Goal: Book appointment/travel/reservation

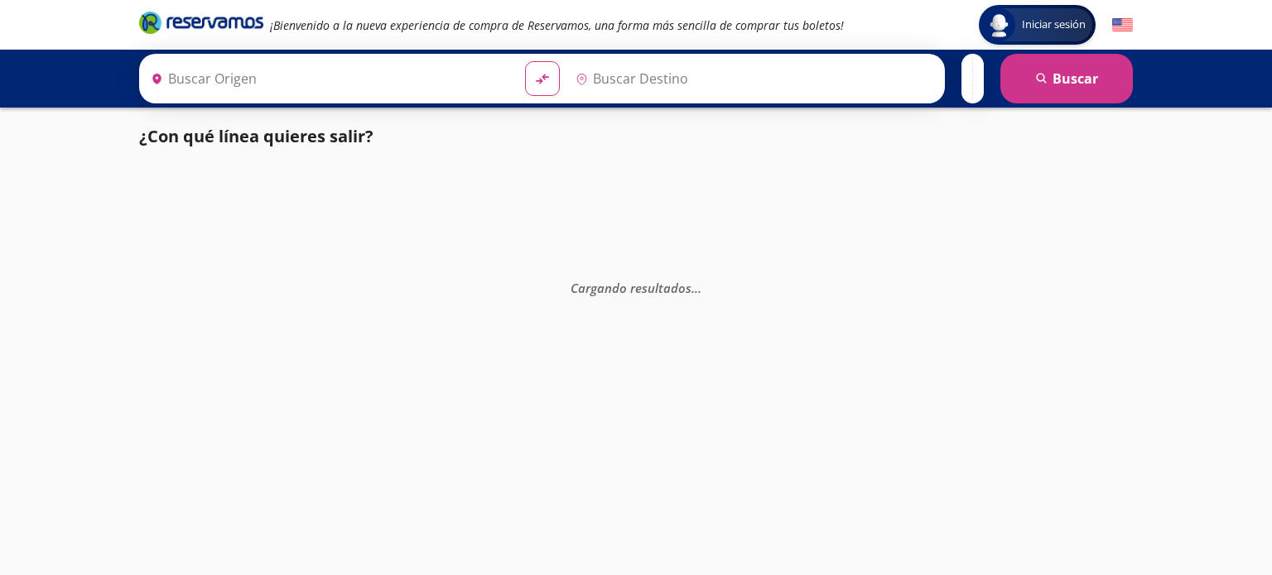
type input "[GEOGRAPHIC_DATA], [GEOGRAPHIC_DATA]"
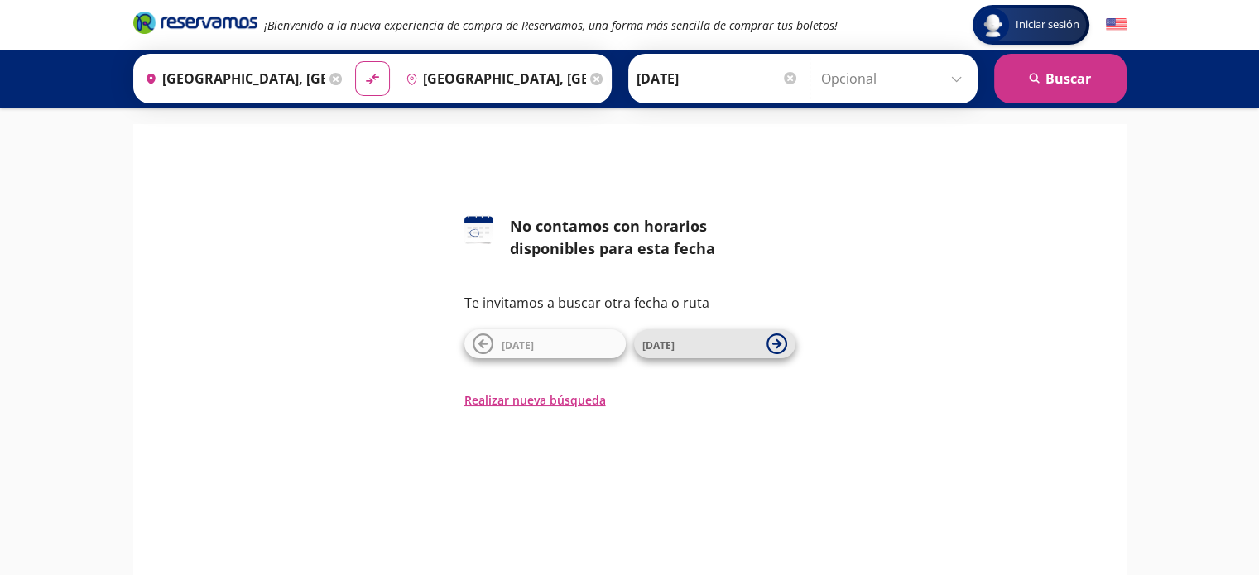
click at [673, 347] on span "[DATE]" at bounding box center [701, 345] width 116 height 20
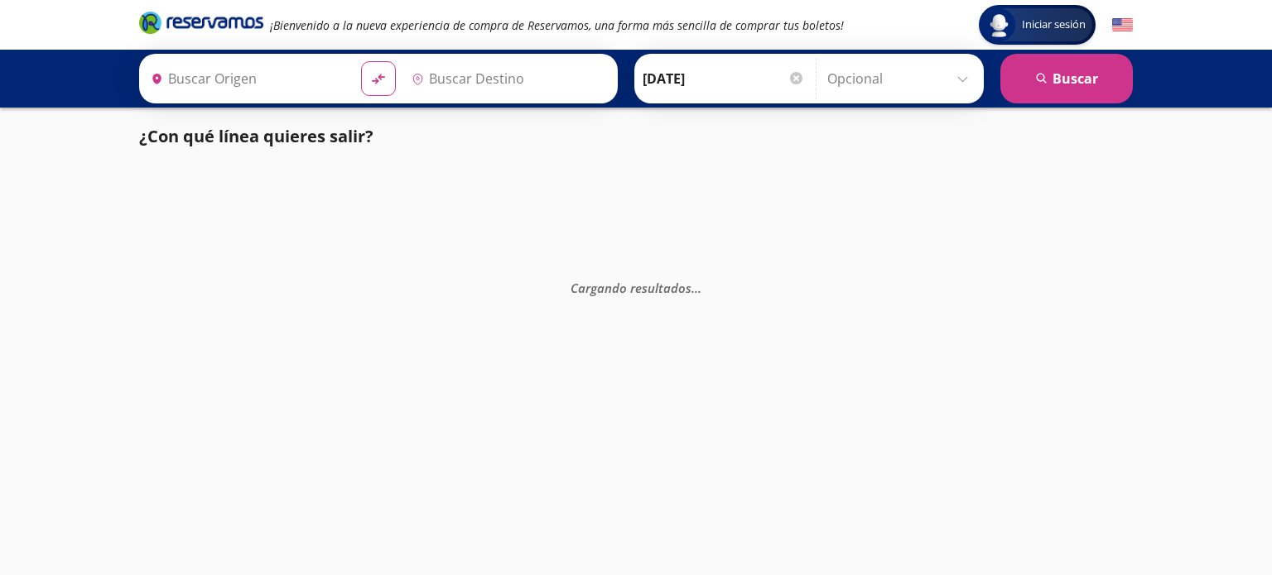
type input "[GEOGRAPHIC_DATA], [GEOGRAPHIC_DATA]"
